Goal: Find specific page/section: Find specific page/section

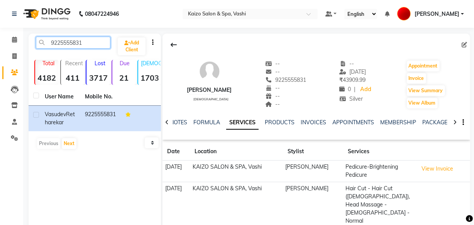
click at [83, 46] on input "9225555831" at bounding box center [73, 43] width 74 height 12
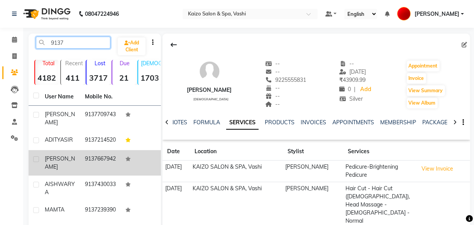
type input "9137"
click at [107, 171] on td "9137667942" at bounding box center [100, 162] width 40 height 25
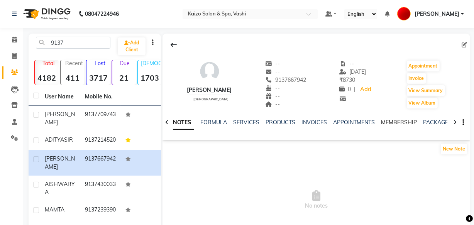
click at [387, 122] on link "MEMBERSHIP" at bounding box center [399, 122] width 36 height 7
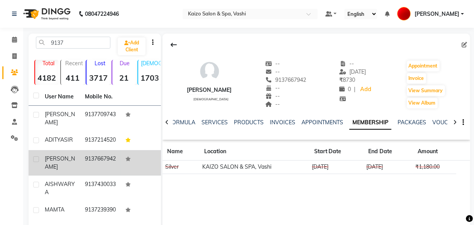
drag, startPoint x: 82, startPoint y: 164, endPoint x: 90, endPoint y: 173, distance: 11.2
click at [90, 173] on td "9137667942" at bounding box center [100, 162] width 40 height 25
